Goal: Transaction & Acquisition: Purchase product/service

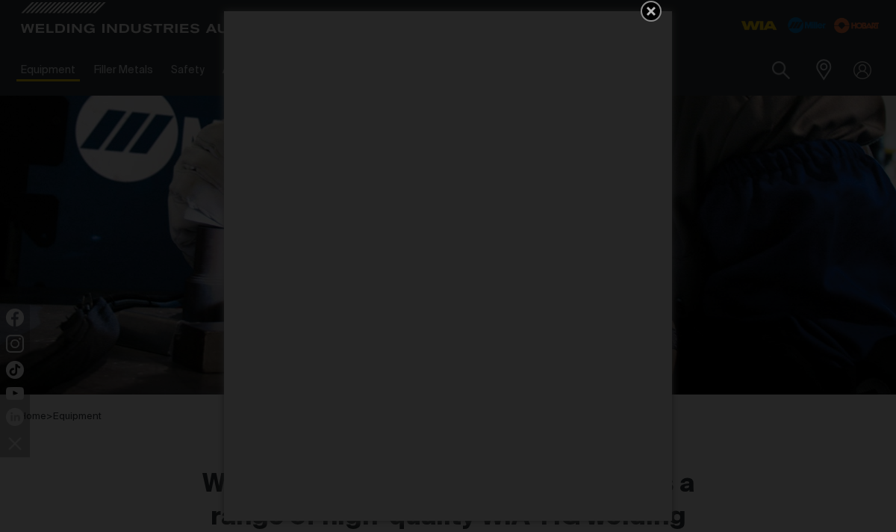
click at [649, 14] on icon "Get 5 WIA Welding Guides Free!" at bounding box center [651, 11] width 18 height 18
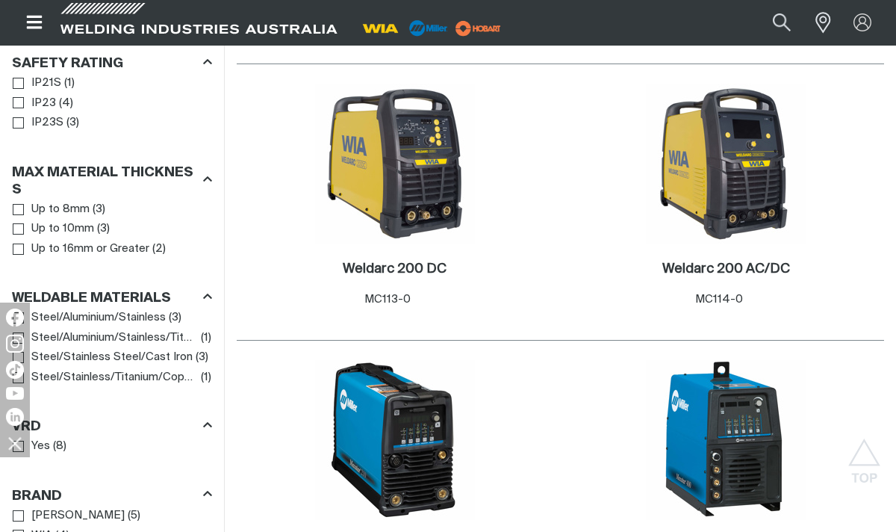
scroll to position [1063, 0]
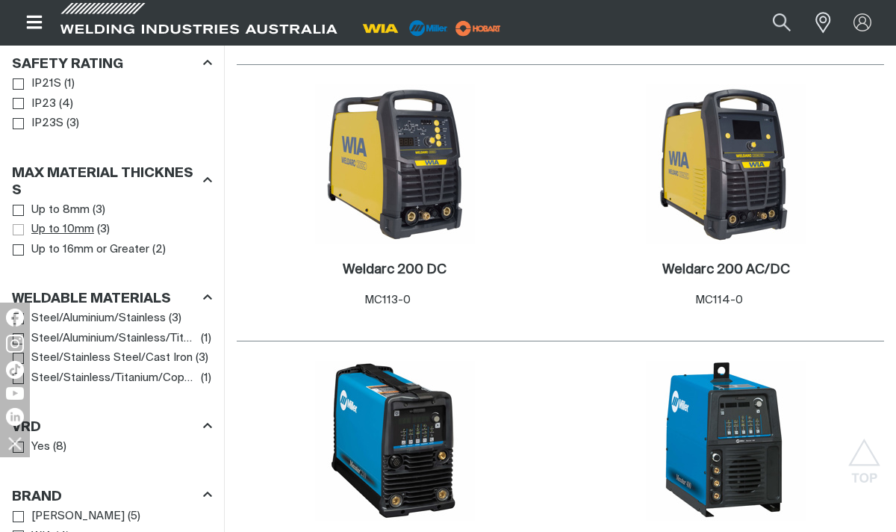
click at [46, 221] on span "Up to 10mm" at bounding box center [62, 229] width 63 height 17
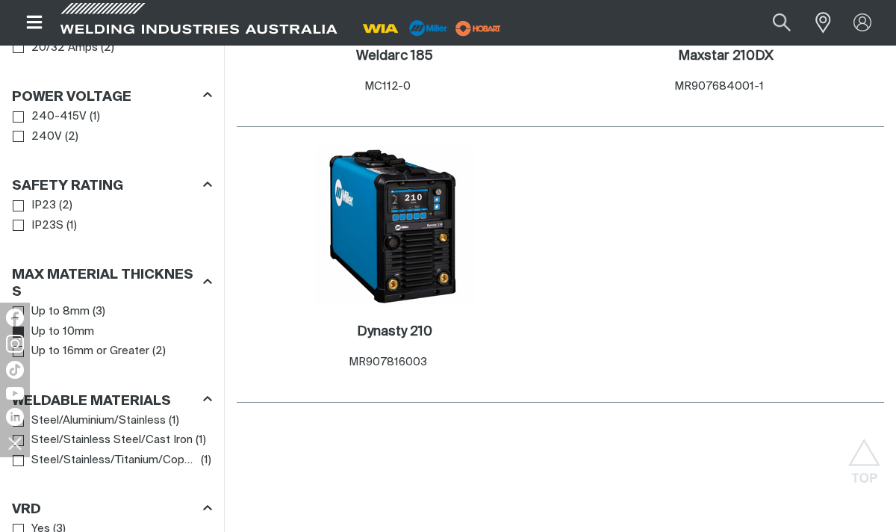
scroll to position [998, 0]
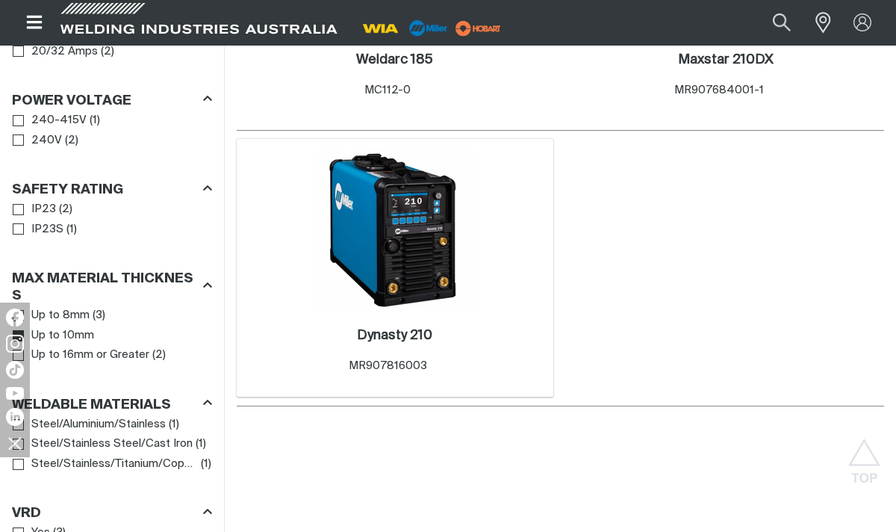
click at [426, 220] on img at bounding box center [395, 230] width 160 height 160
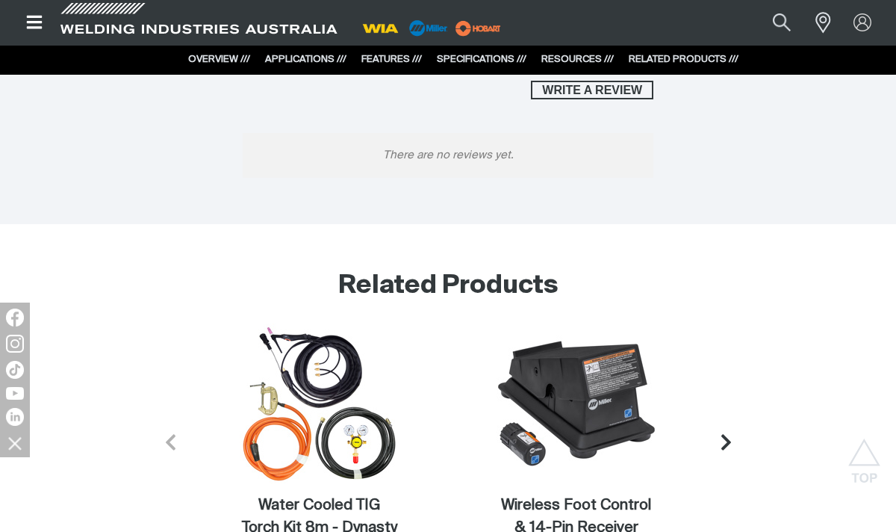
scroll to position [5088, 0]
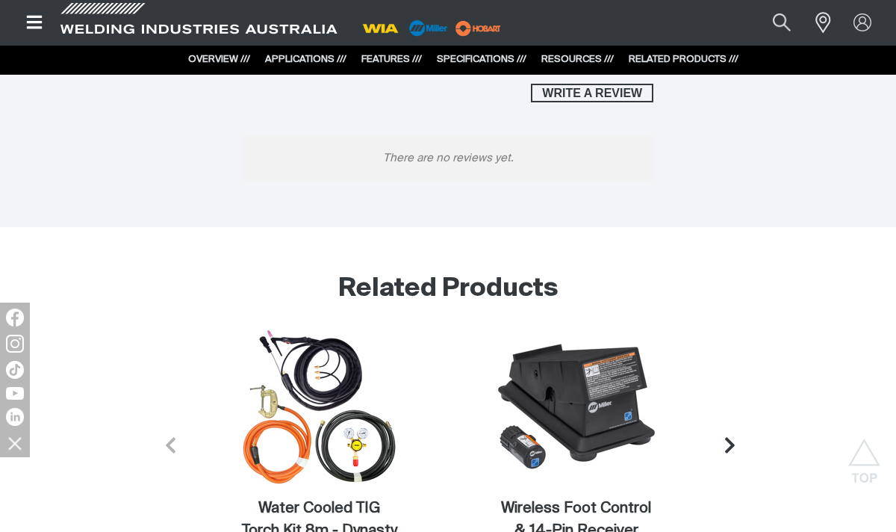
click at [732, 436] on icon "Next slide" at bounding box center [730, 445] width 19 height 19
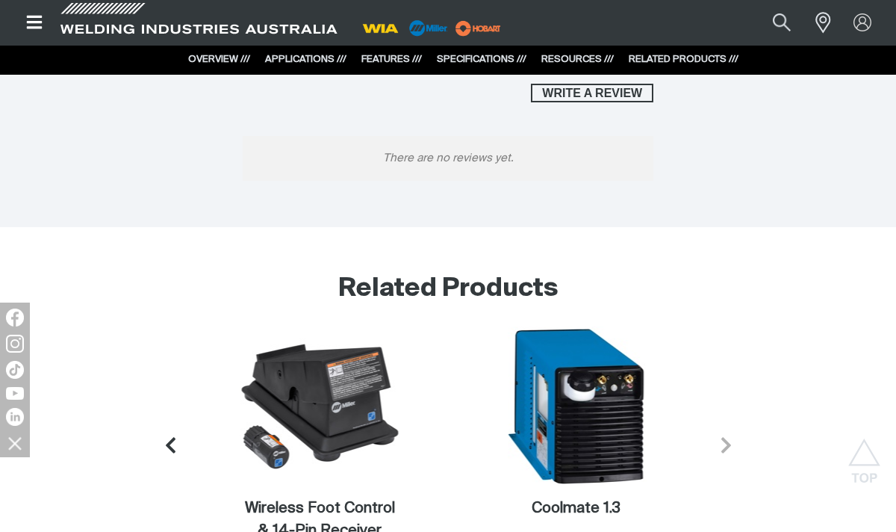
click at [732, 436] on icon "Next slide" at bounding box center [726, 445] width 19 height 19
click at [728, 438] on icon "Next slide" at bounding box center [726, 446] width 10 height 16
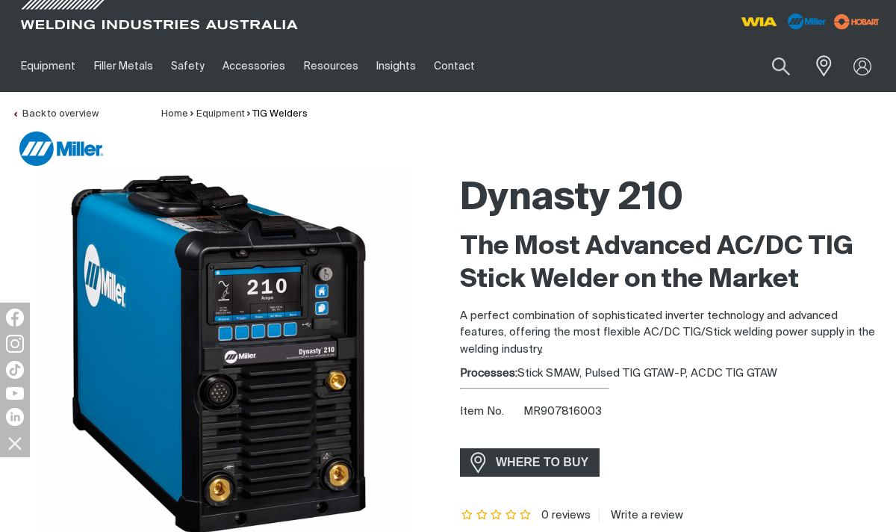
scroll to position [0, 0]
